Goal: Information Seeking & Learning: Learn about a topic

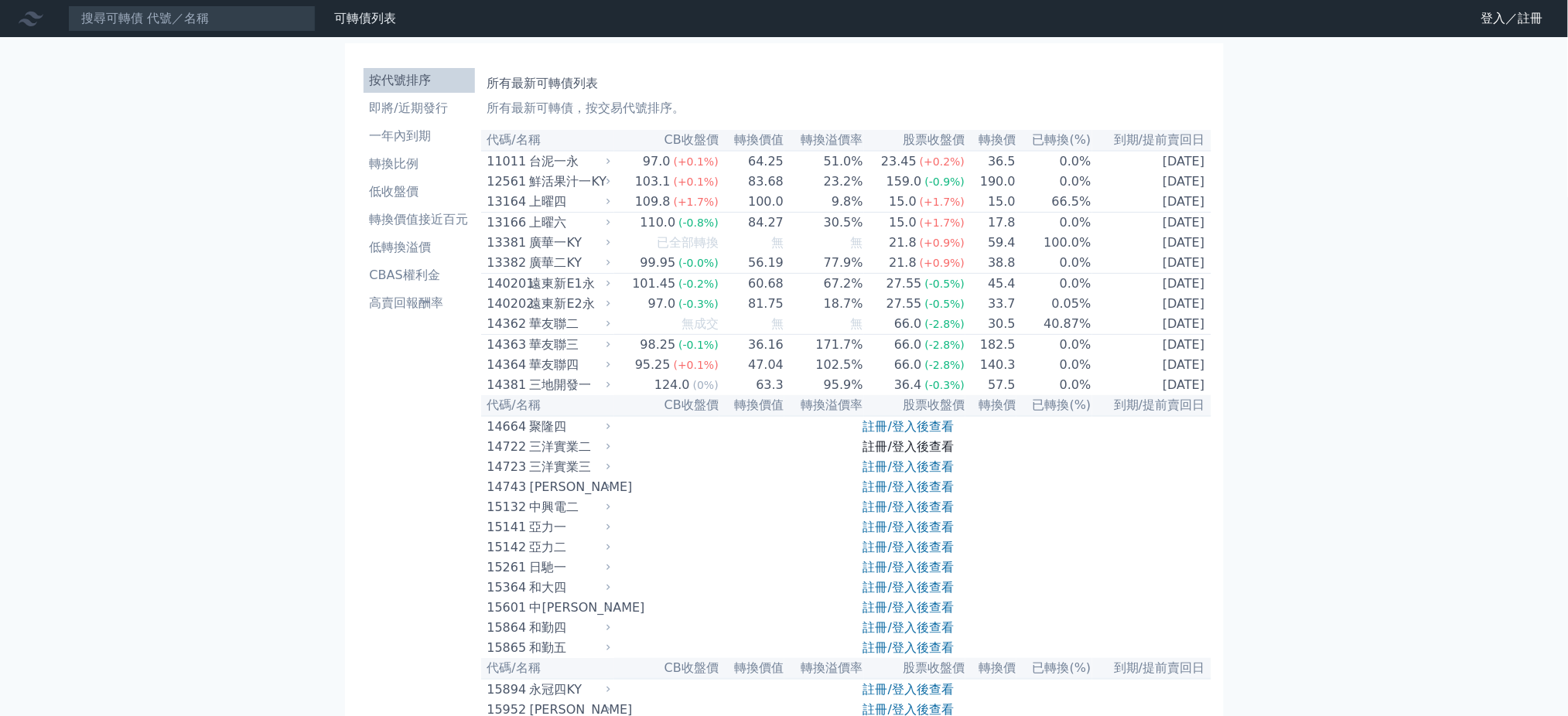
click at [880, 454] on link "註冊/登入後查看" at bounding box center [908, 446] width 90 height 15
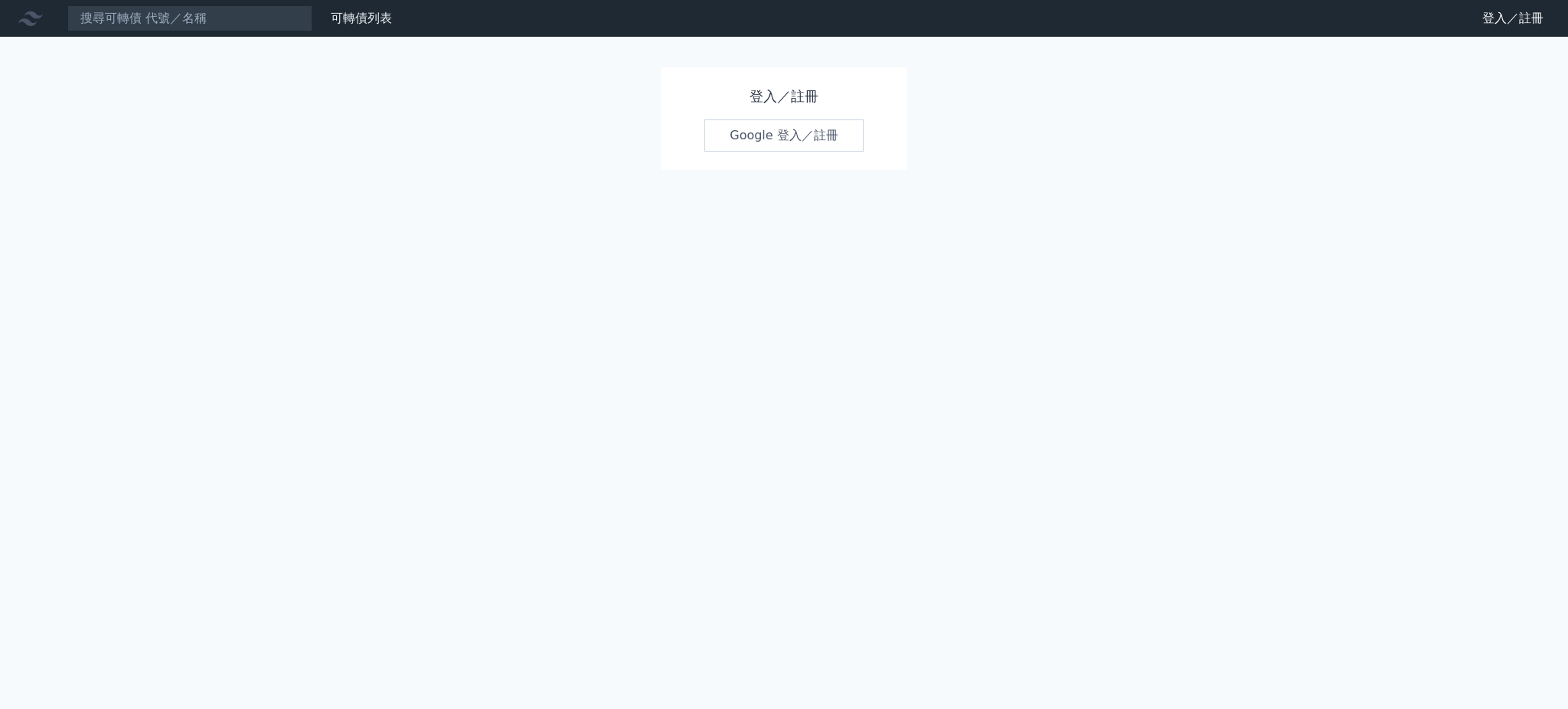
click at [848, 133] on link "Google 登入／註冊" at bounding box center [783, 135] width 159 height 32
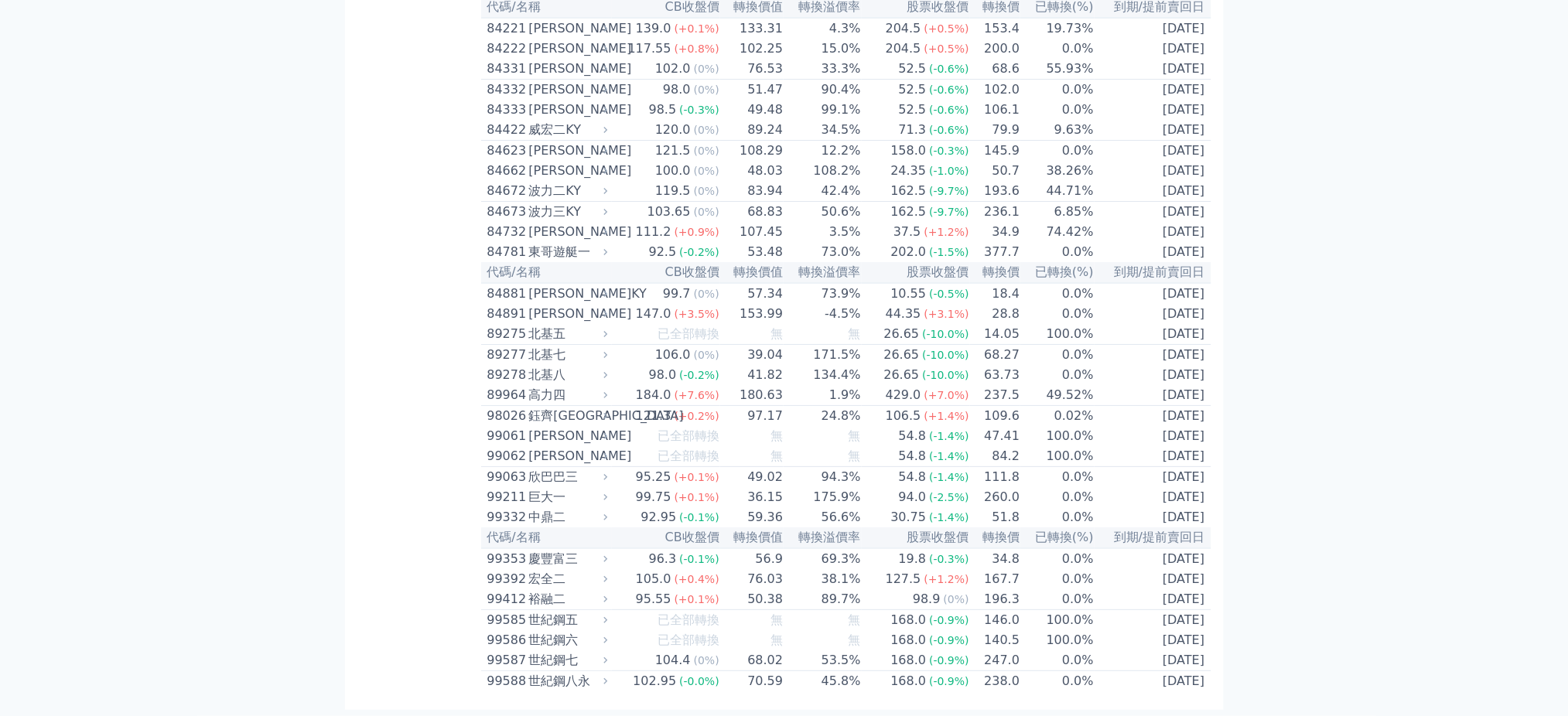
scroll to position [8456, 0]
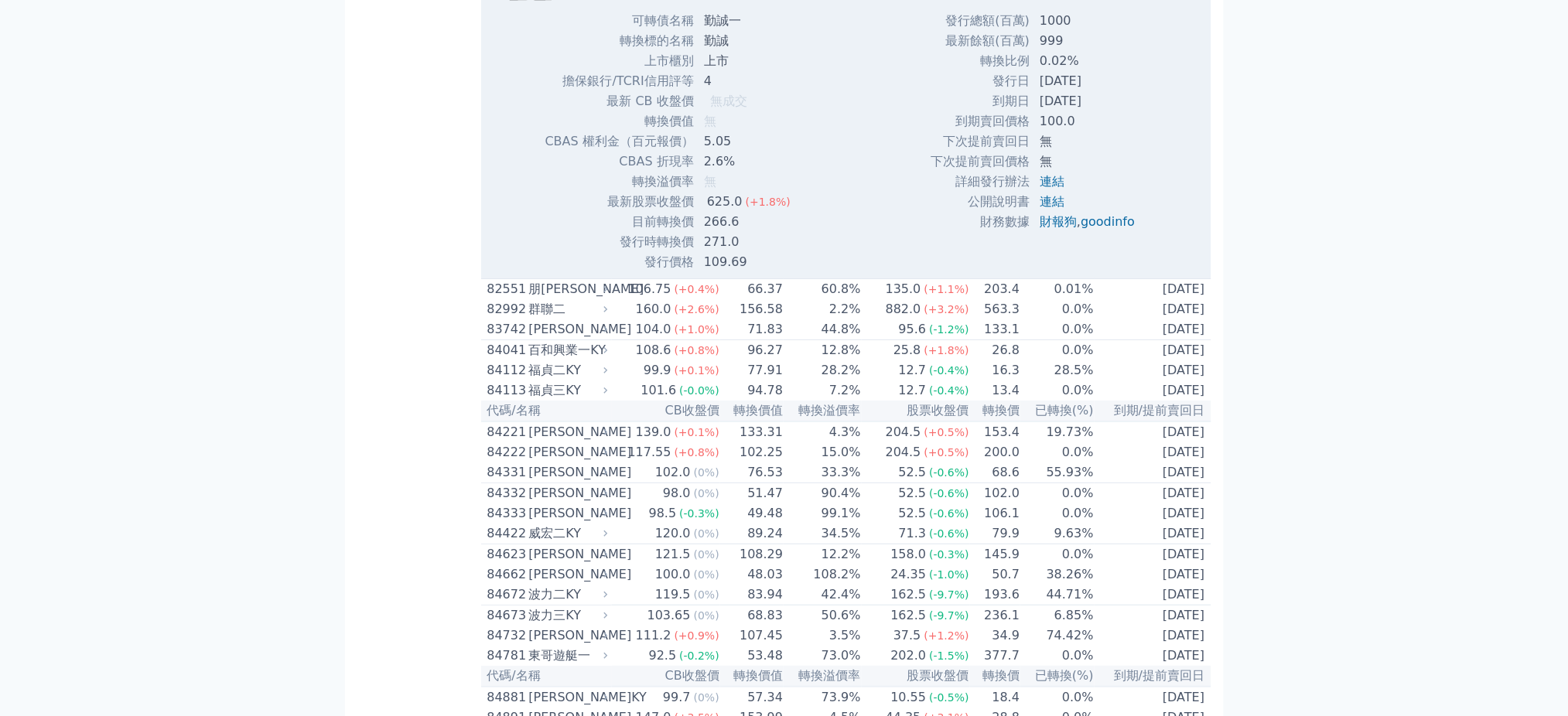
scroll to position [3442, 0]
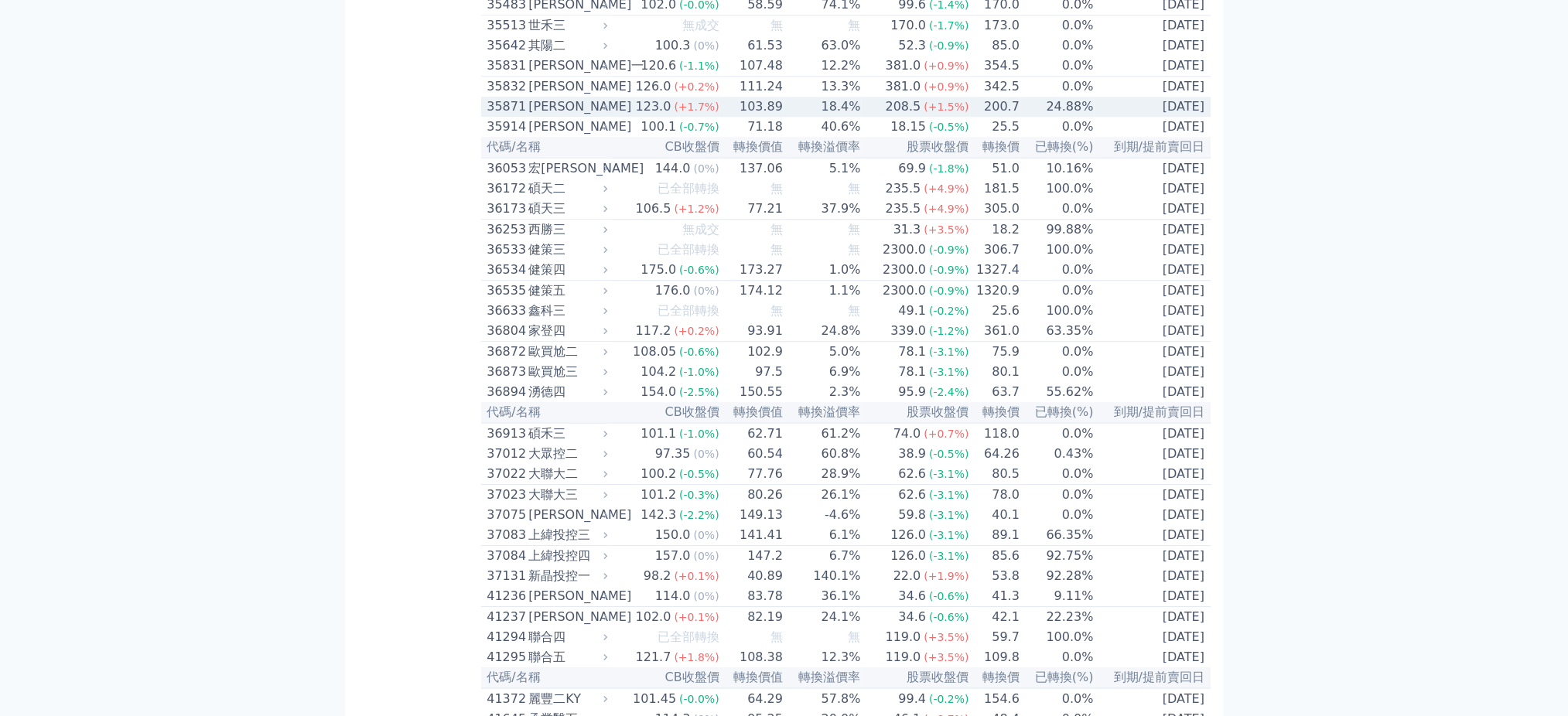
click at [874, 117] on td "208.5 (+1.5%)" at bounding box center [916, 107] width 108 height 20
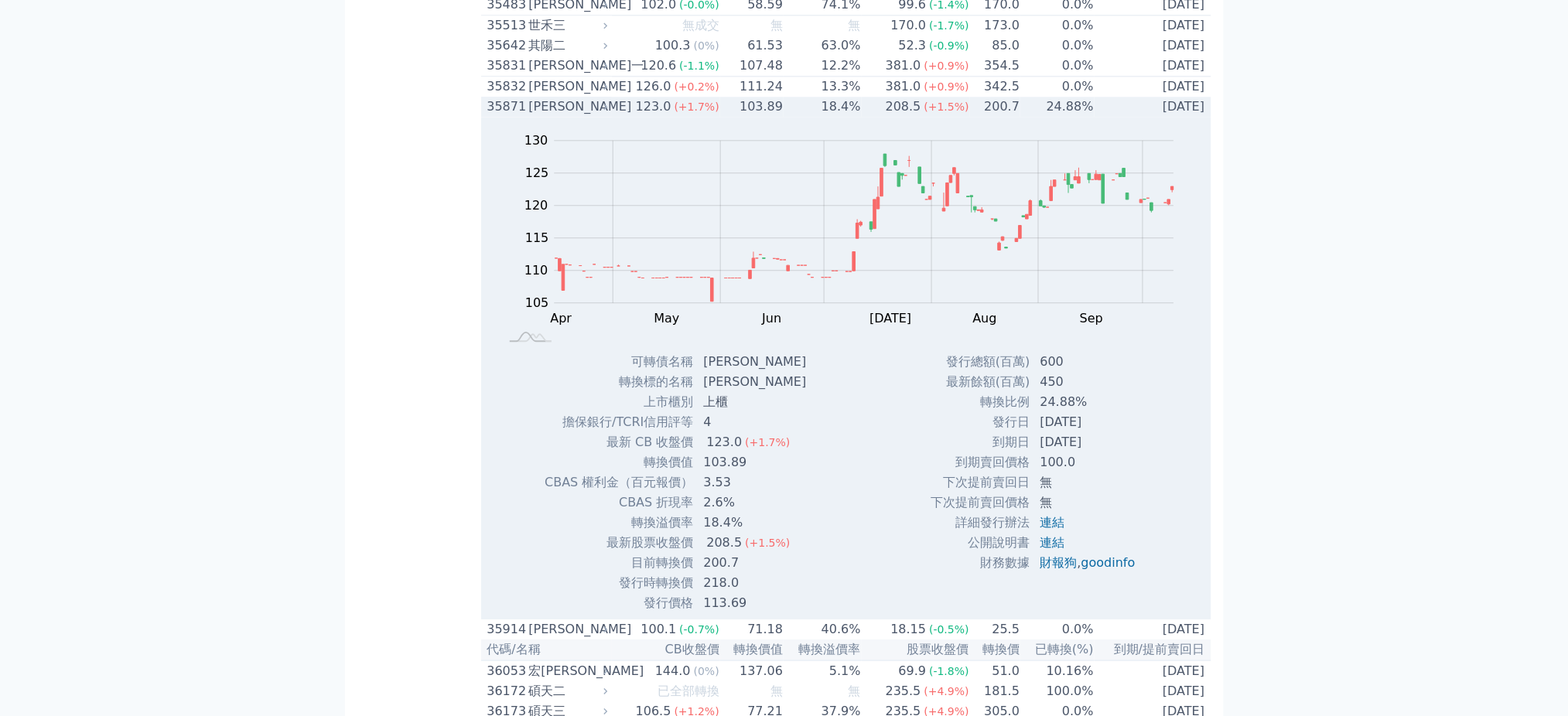
click at [761, 117] on td "103.89" at bounding box center [752, 107] width 64 height 20
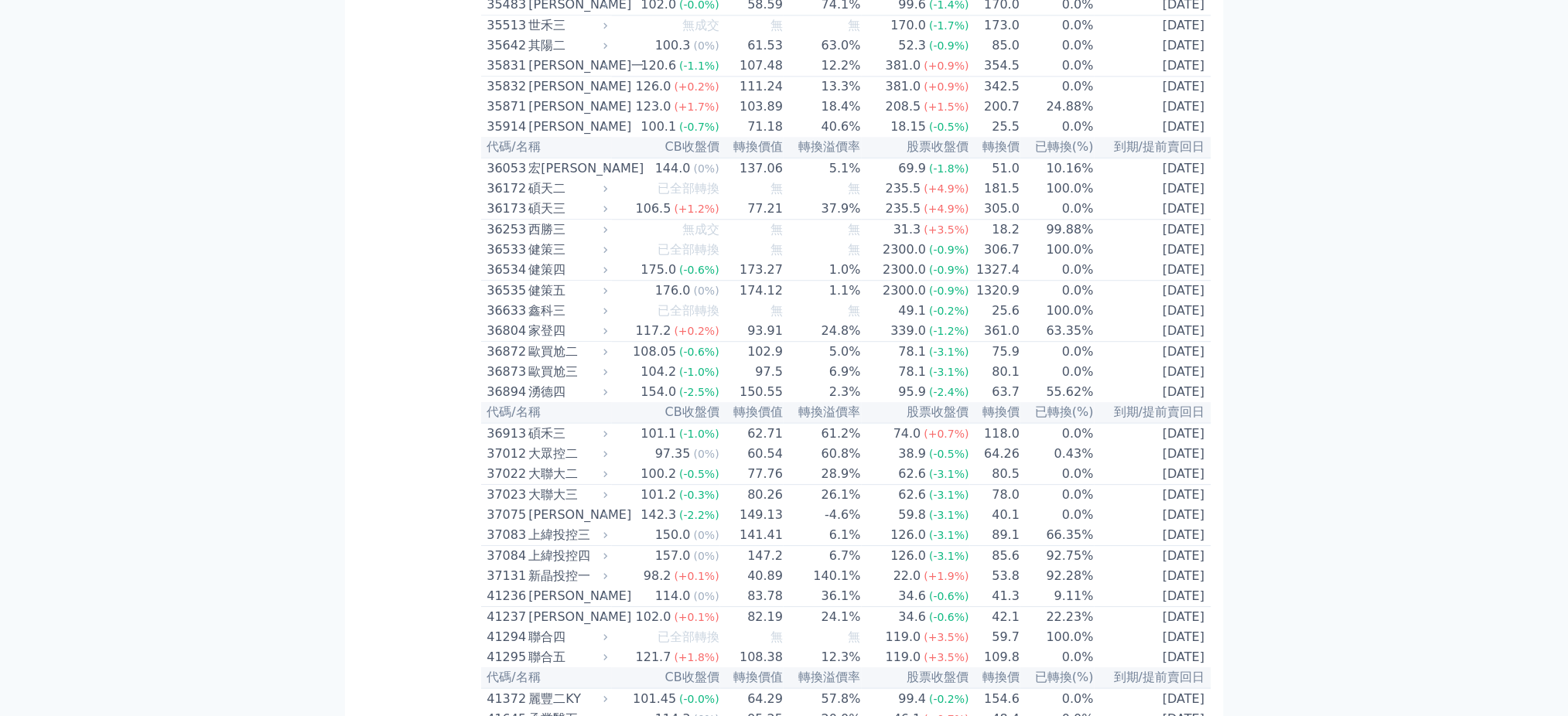
scroll to position [5697, 0]
